Goal: Download file/media

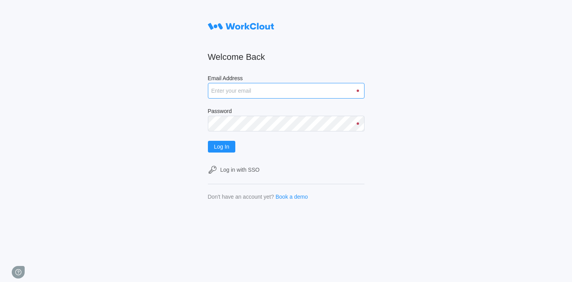
type input "[EMAIL_ADDRESS][DOMAIN_NAME]"
click at [271, 92] on input "[EMAIL_ADDRESS][DOMAIN_NAME]" at bounding box center [286, 91] width 157 height 16
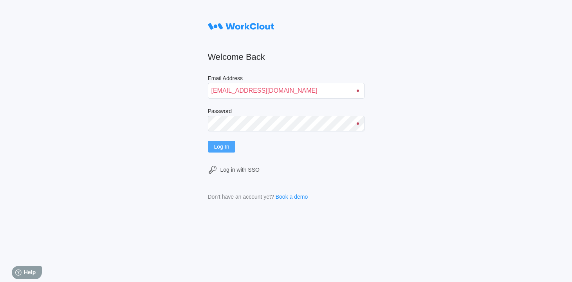
click at [222, 147] on span "Log In" at bounding box center [221, 146] width 15 height 5
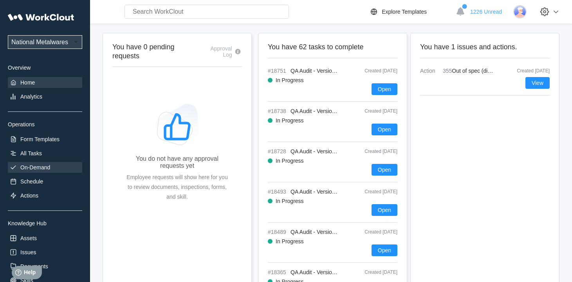
click at [48, 167] on div "On-Demand" at bounding box center [35, 168] width 30 height 6
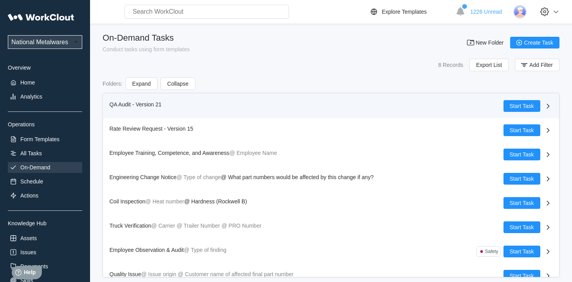
click at [116, 103] on span "QA Audit - Version 21" at bounding box center [136, 104] width 52 height 6
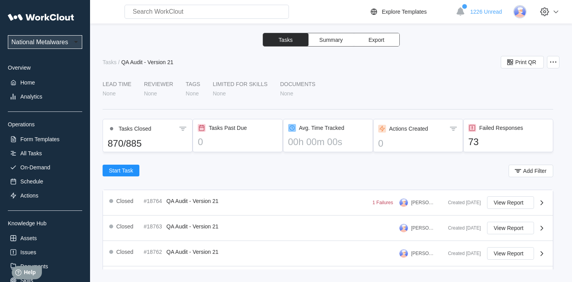
click at [376, 39] on span "Export" at bounding box center [377, 39] width 16 height 5
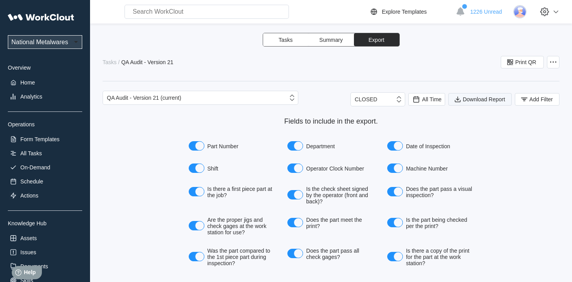
click at [477, 100] on span "Download Report" at bounding box center [484, 99] width 42 height 5
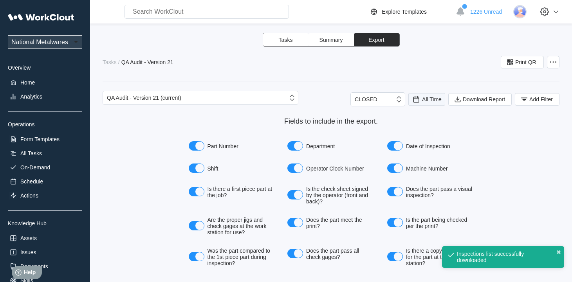
click at [422, 99] on span "All Time" at bounding box center [432, 99] width 20 height 6
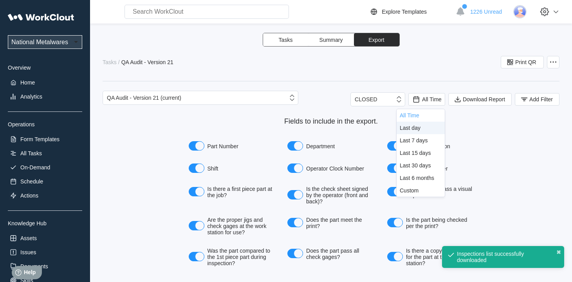
click at [415, 129] on div "Last day" at bounding box center [410, 128] width 21 height 6
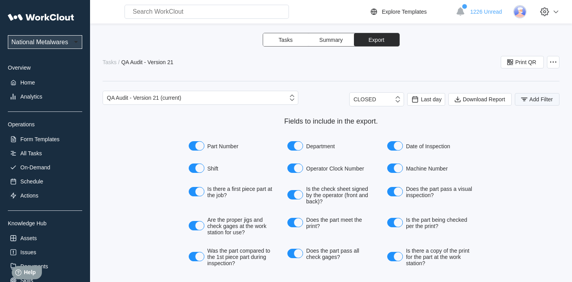
click at [530, 98] on span "Add Filter" at bounding box center [542, 99] width 24 height 5
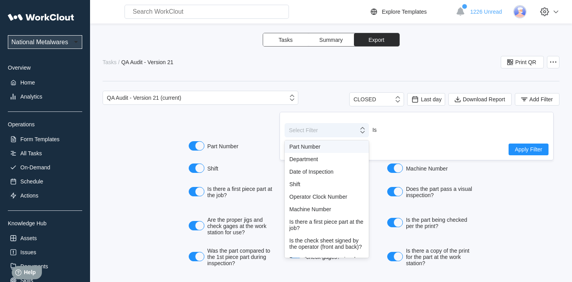
click at [362, 132] on icon at bounding box center [362, 130] width 9 height 9
click at [303, 181] on div "Shift" at bounding box center [327, 184] width 84 height 13
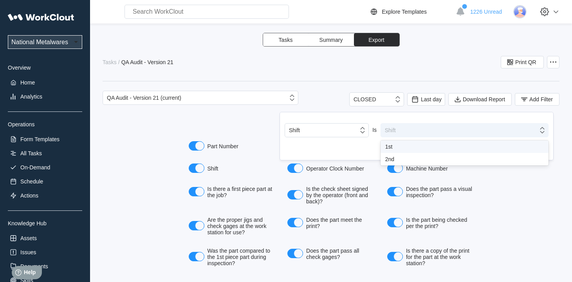
drag, startPoint x: 544, startPoint y: 126, endPoint x: 528, endPoint y: 132, distance: 16.6
click at [544, 127] on icon at bounding box center [542, 130] width 9 height 9
click at [392, 145] on div "1st" at bounding box center [465, 147] width 159 height 6
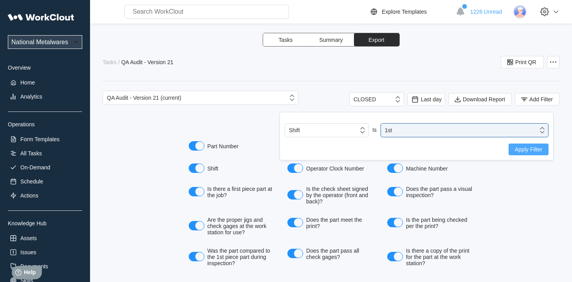
click at [539, 149] on span "Apply Filter" at bounding box center [528, 149] width 27 height 5
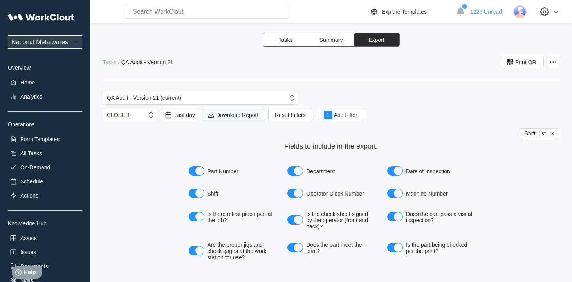
click at [241, 115] on span "Download Report" at bounding box center [237, 114] width 42 height 5
